Goal: Task Accomplishment & Management: Use online tool/utility

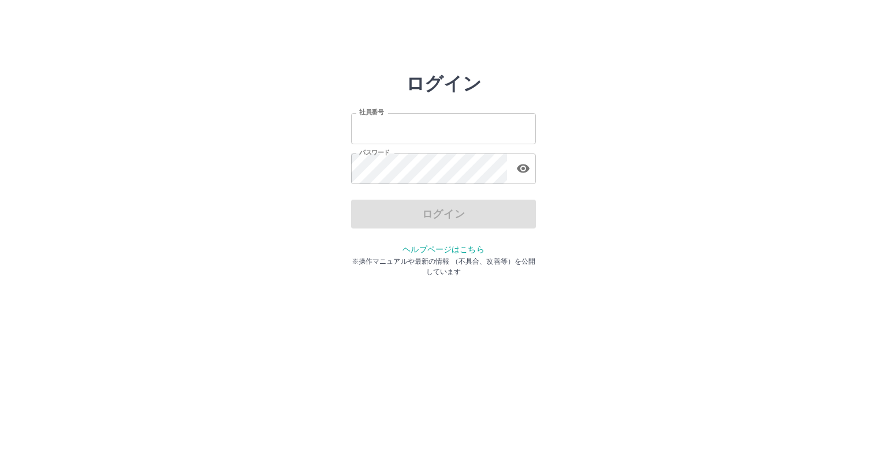
type input "*******"
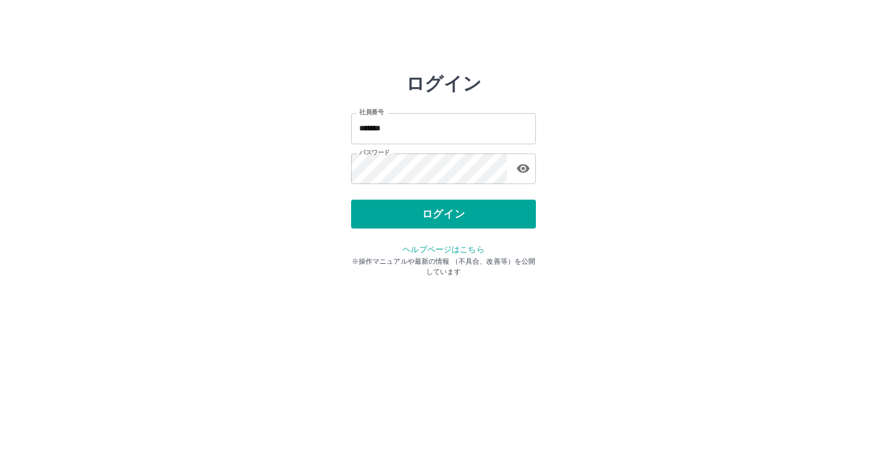
click at [448, 211] on div "ログイン" at bounding box center [443, 214] width 185 height 29
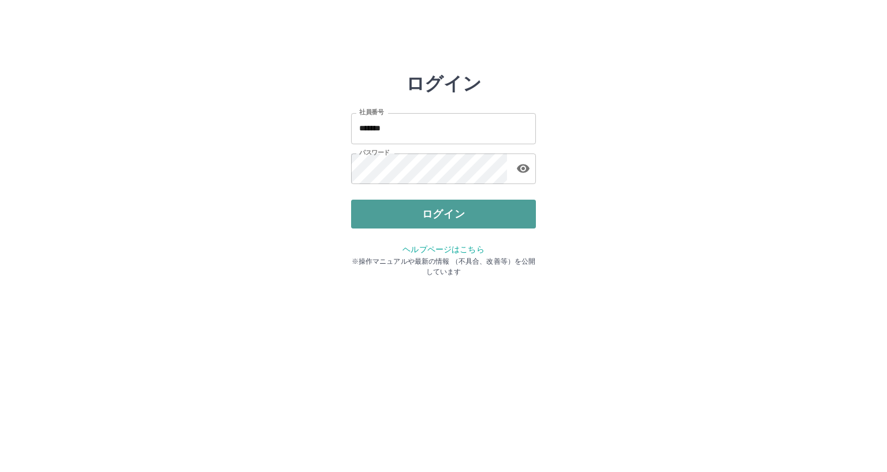
click at [465, 218] on button "ログイン" at bounding box center [443, 214] width 185 height 29
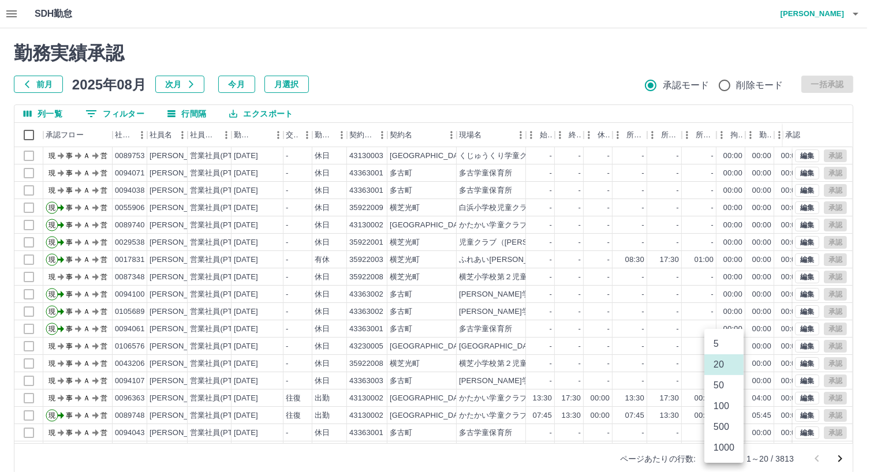
click at [728, 460] on body "SDH勤怠 [PERSON_NAME] 勤務実績承認 前月 [DATE] 次月 今月 月選択 承認モード 削除モード 一括承認 列一覧 0 フィルター 行間隔…" at bounding box center [438, 244] width 877 height 488
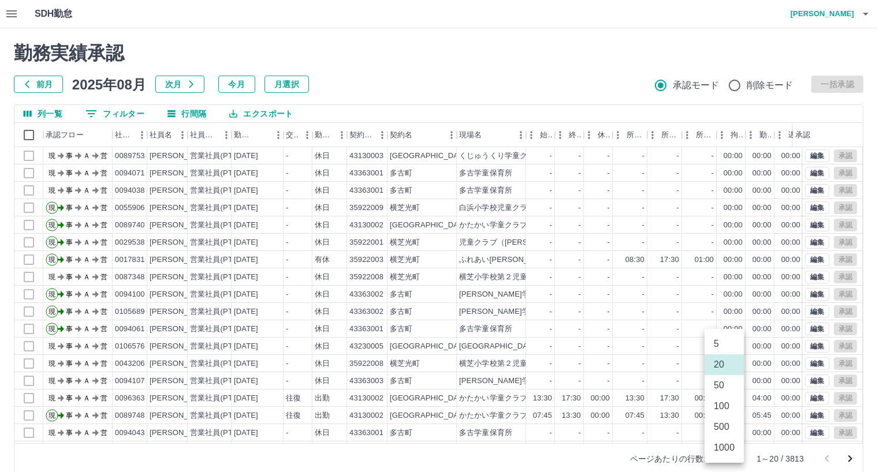
click at [717, 452] on li "1000" at bounding box center [724, 448] width 39 height 21
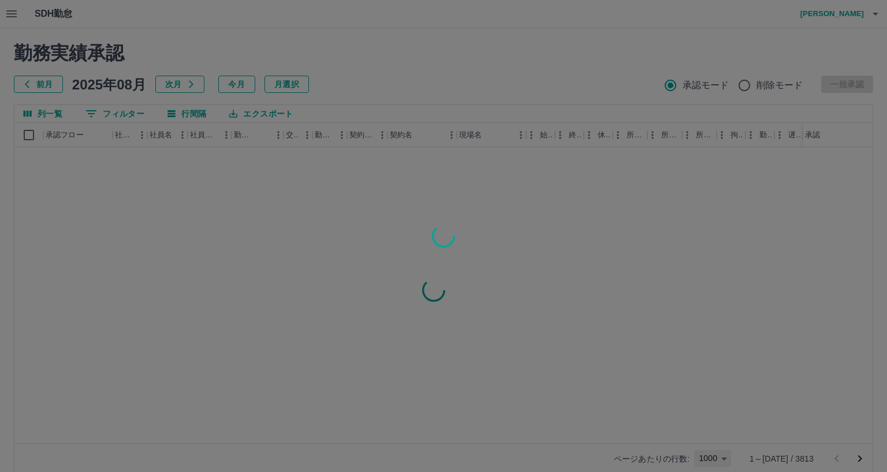
type input "****"
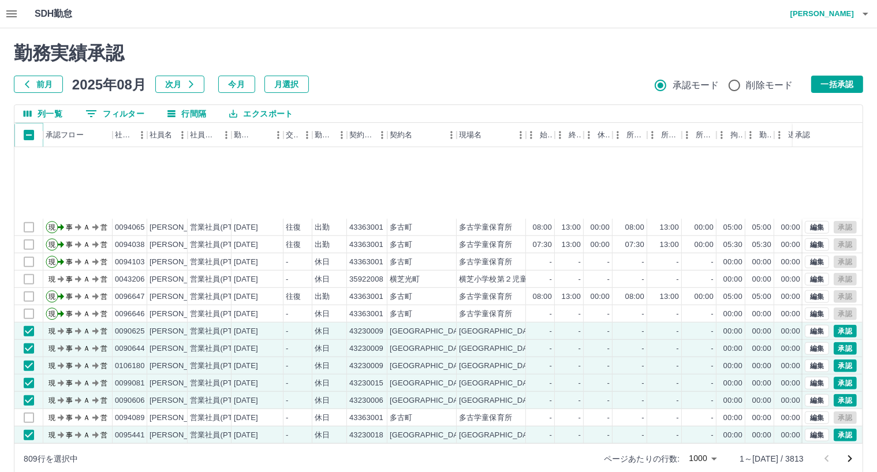
scroll to position [1155, 0]
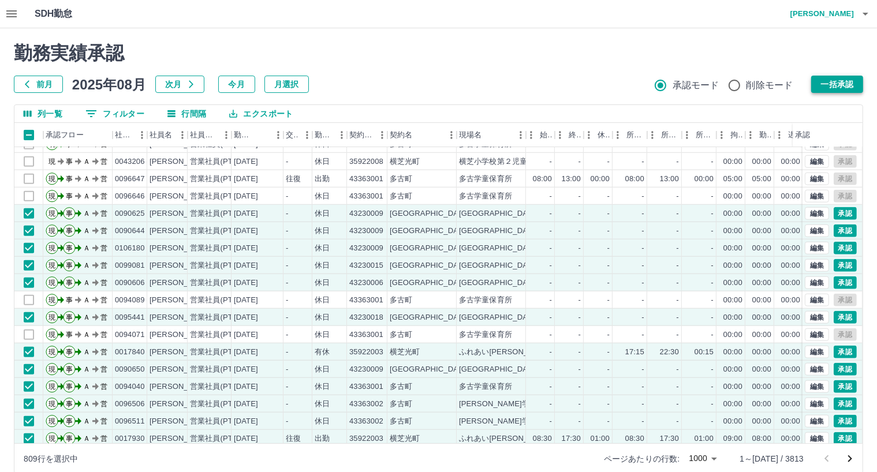
click at [841, 85] on button "一括承認" at bounding box center [837, 84] width 52 height 17
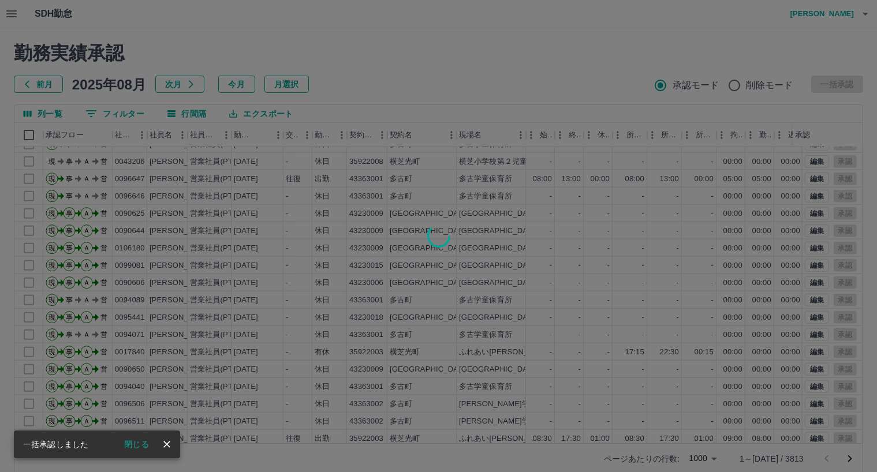
click at [138, 446] on button "閉じる" at bounding box center [136, 444] width 43 height 17
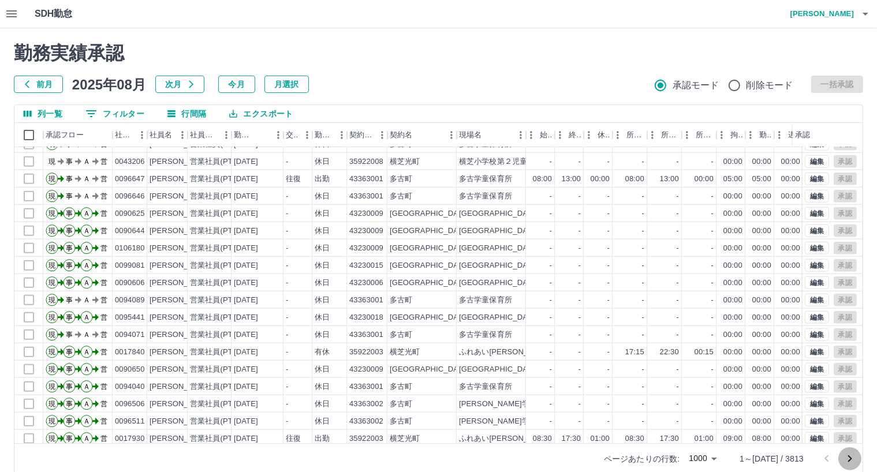
click at [849, 459] on icon "次のページへ" at bounding box center [850, 459] width 14 height 14
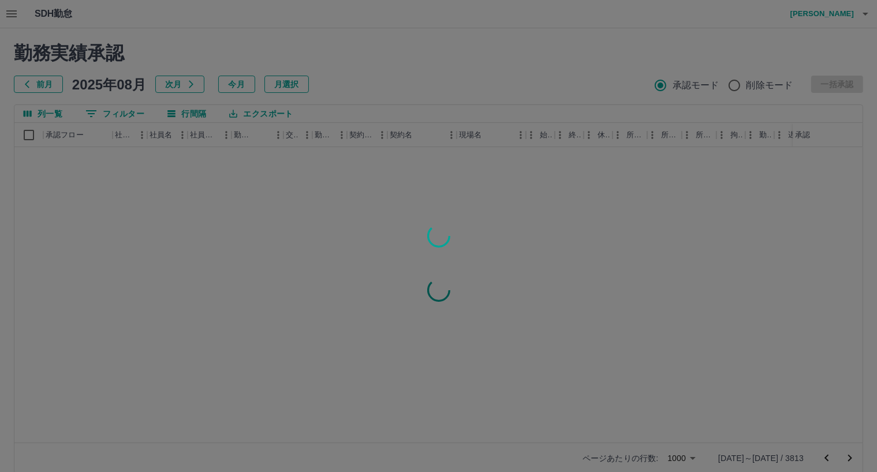
scroll to position [0, 0]
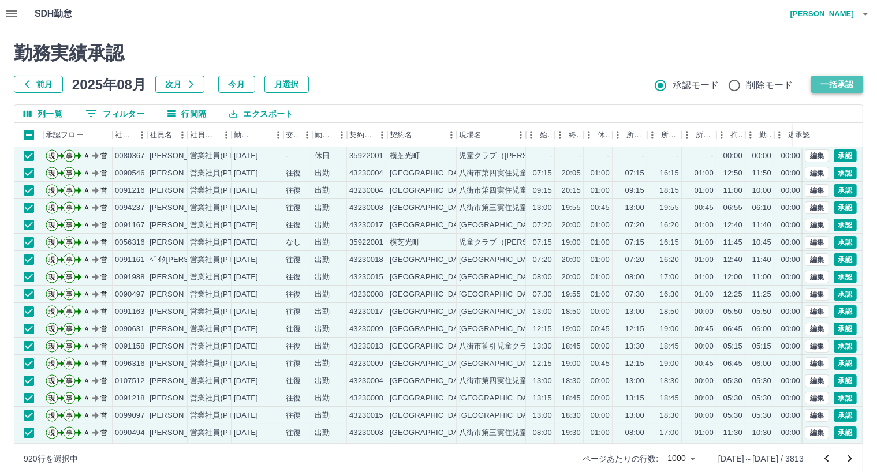
click at [843, 84] on button "一括承認" at bounding box center [837, 84] width 52 height 17
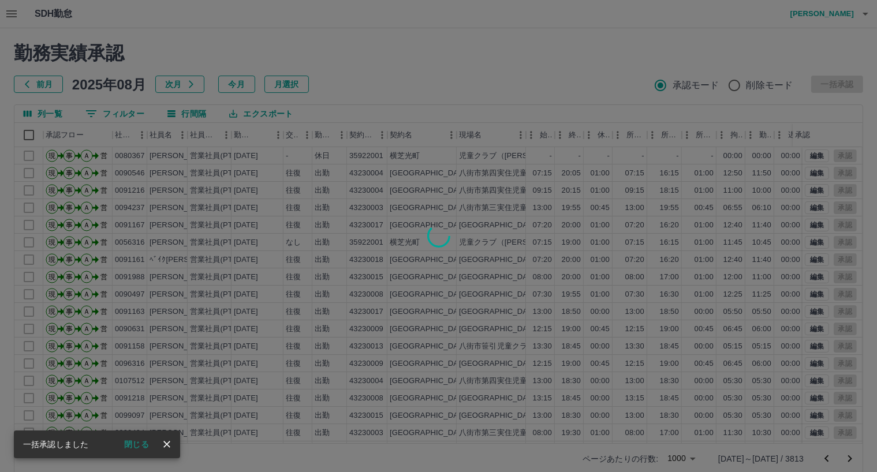
click at [136, 444] on button "閉じる" at bounding box center [136, 444] width 43 height 17
click at [146, 442] on div at bounding box center [438, 236] width 877 height 472
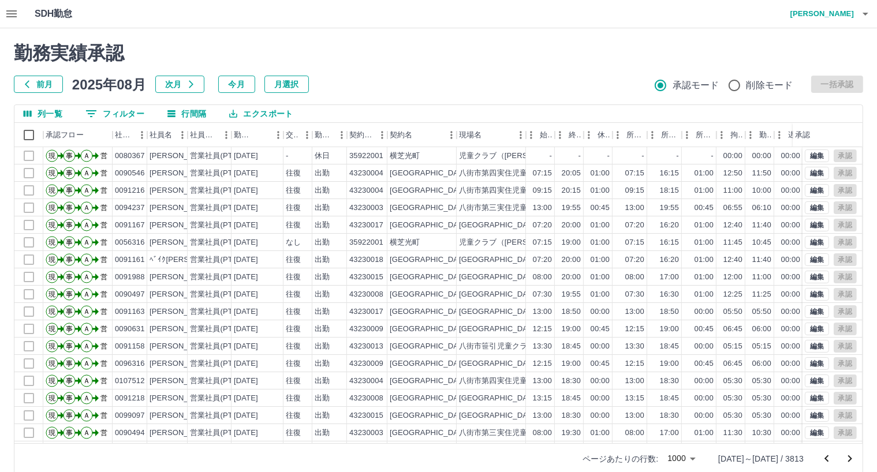
click at [847, 457] on div at bounding box center [438, 236] width 877 height 472
click at [852, 458] on icon "次のページへ" at bounding box center [850, 459] width 14 height 14
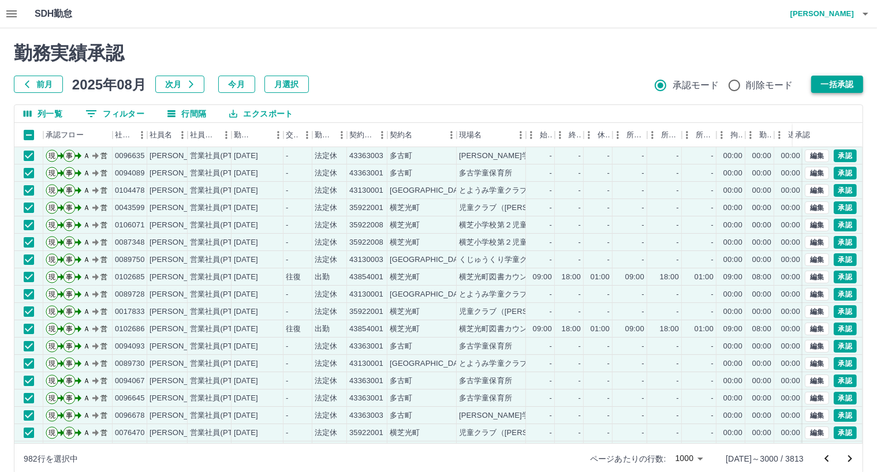
click at [839, 87] on button "一括承認" at bounding box center [837, 84] width 52 height 17
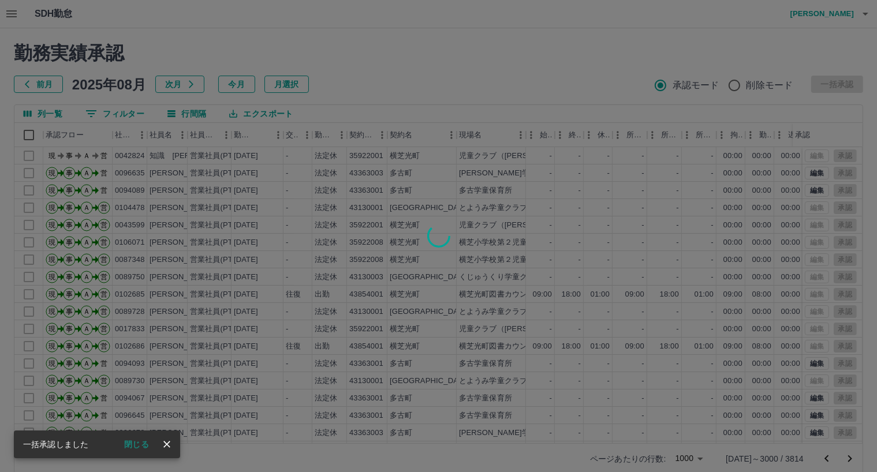
click at [133, 445] on button "閉じる" at bounding box center [136, 444] width 43 height 17
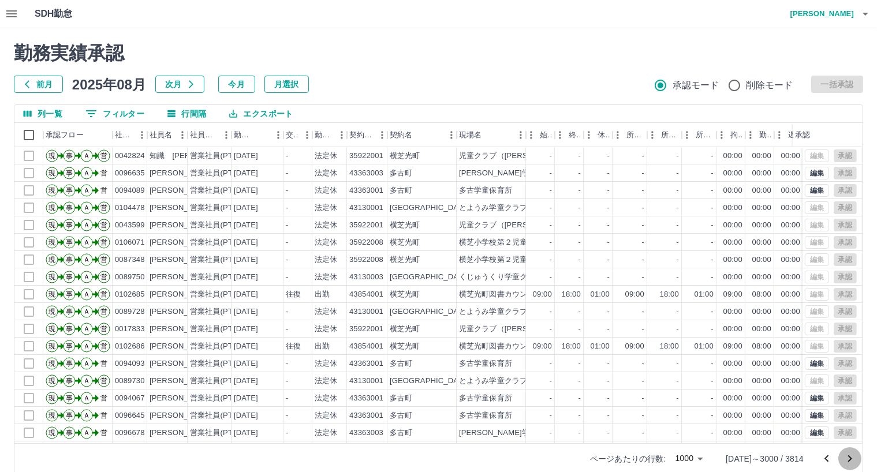
click at [847, 460] on icon "次のページへ" at bounding box center [850, 459] width 14 height 14
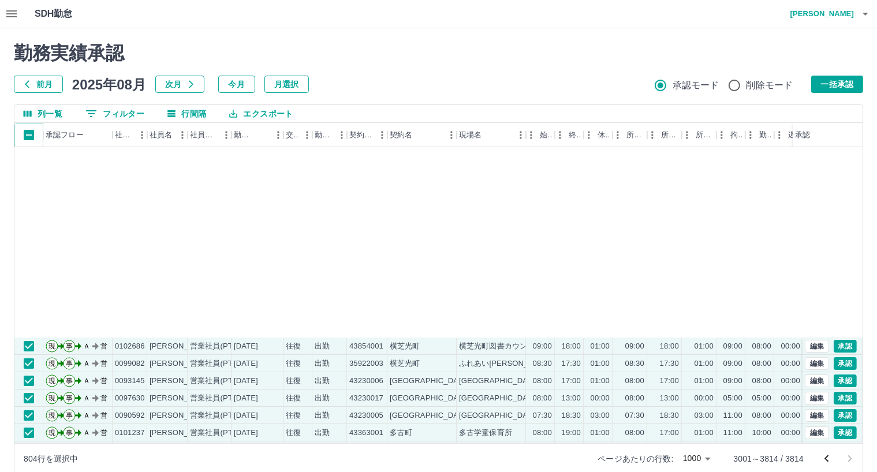
scroll to position [231, 0]
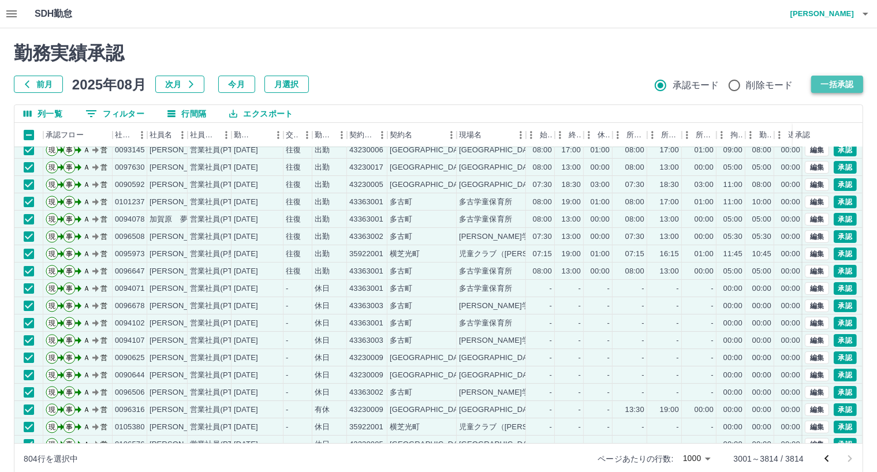
click at [839, 88] on button "一括承認" at bounding box center [837, 84] width 52 height 17
